Goal: Information Seeking & Learning: Learn about a topic

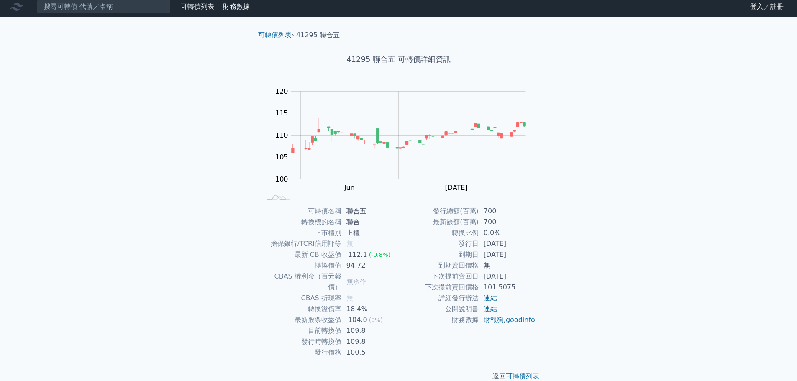
scroll to position [6, 0]
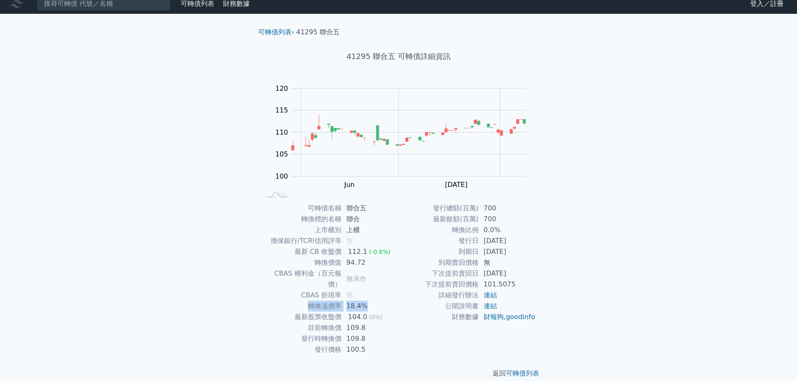
drag, startPoint x: 310, startPoint y: 296, endPoint x: 364, endPoint y: 294, distance: 54.4
click at [364, 301] on tr "轉換溢價率 18.4%" at bounding box center [329, 306] width 137 height 11
click at [345, 312] on td "104.0 (0%)" at bounding box center [369, 317] width 57 height 11
drag, startPoint x: 348, startPoint y: 297, endPoint x: 364, endPoint y: 295, distance: 16.4
click at [364, 301] on td "18.4%" at bounding box center [369, 306] width 57 height 11
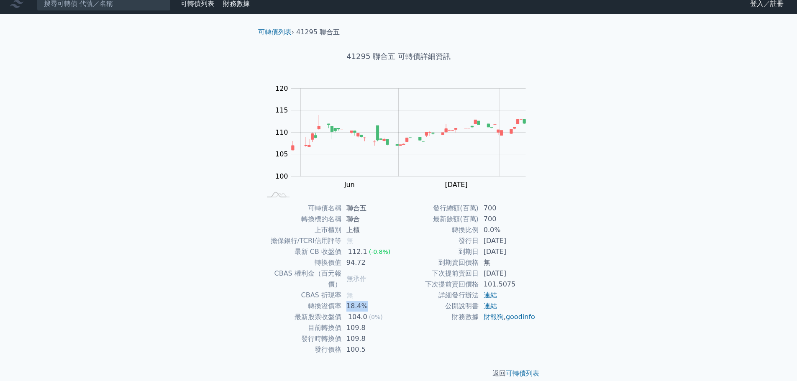
click at [349, 301] on td "18.4%" at bounding box center [369, 306] width 57 height 11
drag, startPoint x: 350, startPoint y: 295, endPoint x: 364, endPoint y: 295, distance: 14.6
click at [364, 301] on td "18.4%" at bounding box center [369, 306] width 57 height 11
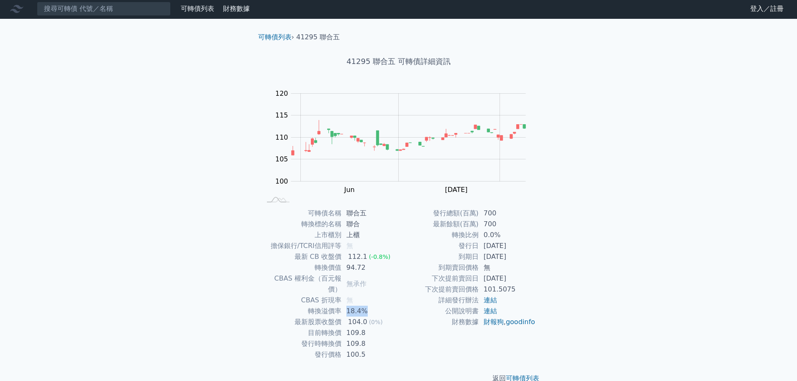
scroll to position [0, 0]
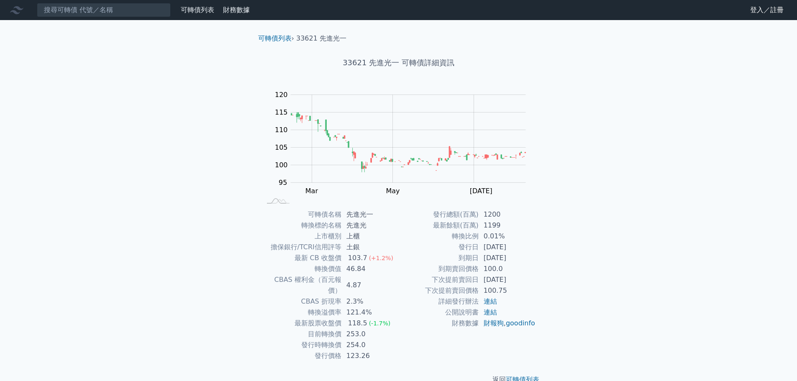
drag, startPoint x: 499, startPoint y: 248, endPoint x: 512, endPoint y: 254, distance: 13.7
click at [513, 250] on td "2024-07-16" at bounding box center [506, 247] width 57 height 11
drag, startPoint x: 346, startPoint y: 306, endPoint x: 358, endPoint y: 303, distance: 11.8
click at [358, 307] on td "121.4%" at bounding box center [369, 312] width 57 height 11
drag, startPoint x: 346, startPoint y: 326, endPoint x: 366, endPoint y: 330, distance: 20.0
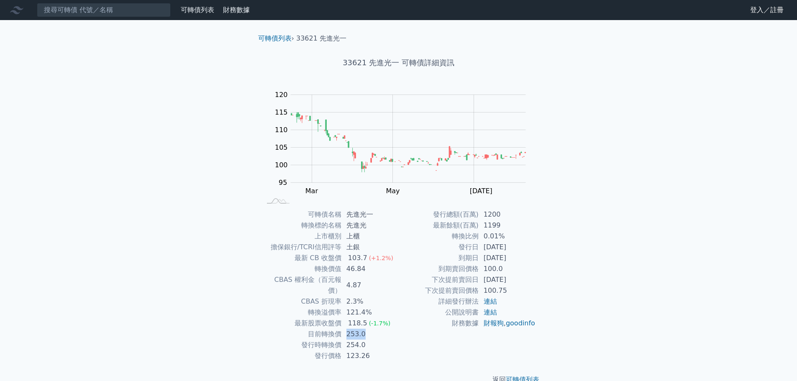
click at [364, 329] on td "253.0" at bounding box center [369, 334] width 57 height 11
